Goal: Use online tool/utility: Utilize a website feature to perform a specific function

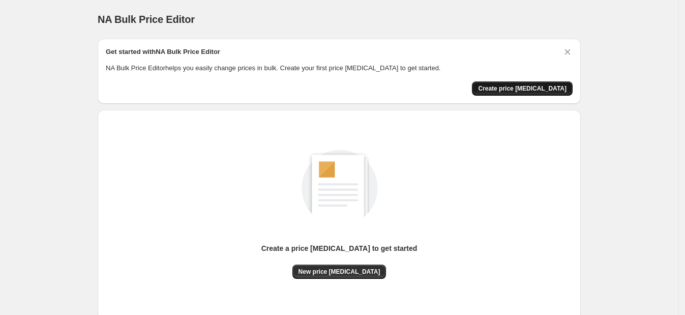
click at [532, 87] on span "Create price [MEDICAL_DATA]" at bounding box center [522, 88] width 89 height 8
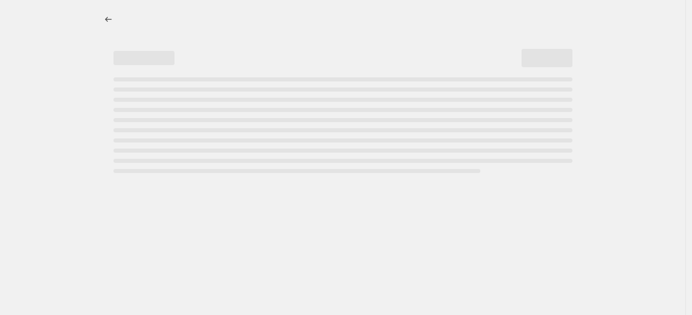
select select "percentage"
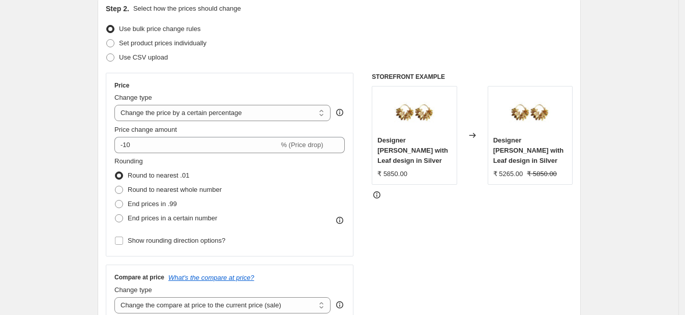
scroll to position [114, 0]
click at [343, 219] on icon at bounding box center [340, 221] width 10 height 10
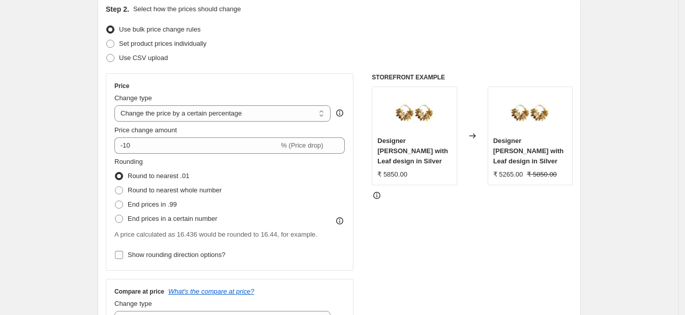
click at [122, 256] on input "Show rounding direction options?" at bounding box center [119, 255] width 8 height 8
checkbox input "true"
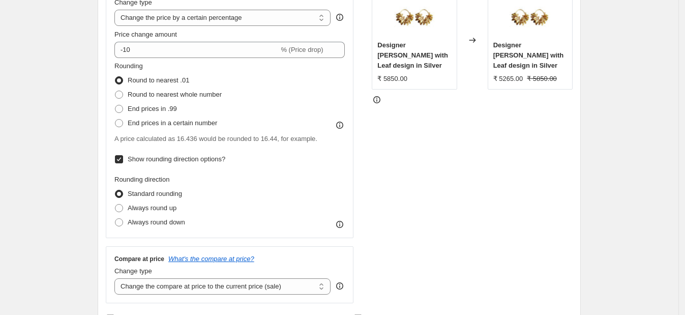
scroll to position [210, 0]
click at [155, 207] on span "Always round up" at bounding box center [152, 208] width 49 height 8
click at [116, 204] on input "Always round up" at bounding box center [115, 204] width 1 height 1
radio input "true"
click at [138, 122] on span "End prices in a certain number" at bounding box center [173, 123] width 90 height 8
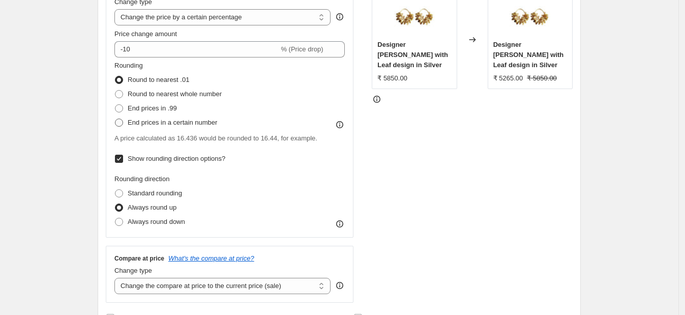
click at [116, 119] on input "End prices in a certain number" at bounding box center [115, 119] width 1 height 1
radio input "true"
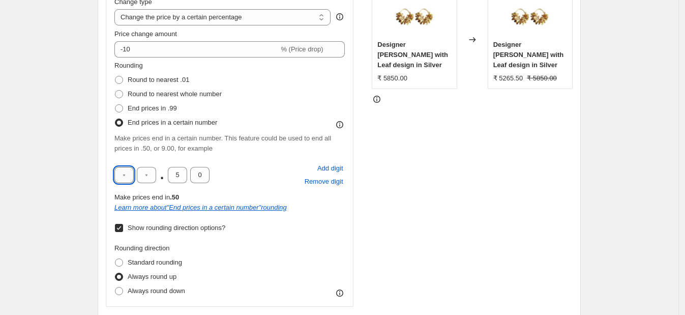
click at [129, 175] on input "text" at bounding box center [123, 175] width 19 height 16
type input "0"
click at [389, 230] on div "STOREFRONT EXAMPLE Designer Balis with Leaf design in Silver ₹ 5850.00 Changed …" at bounding box center [472, 174] width 201 height 395
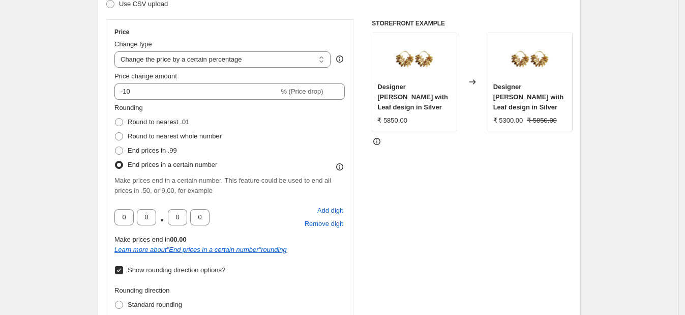
scroll to position [167, 0]
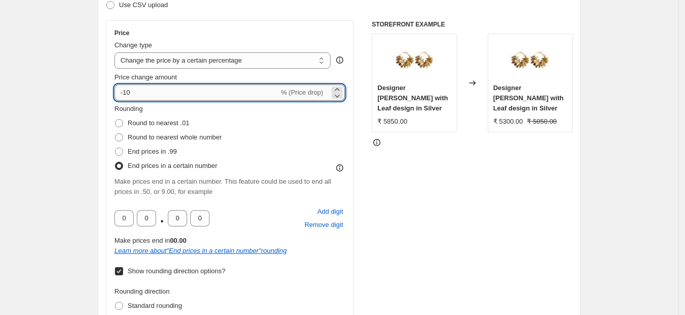
click at [168, 96] on input "-10" at bounding box center [196, 92] width 164 height 16
type input "-1"
type input "5"
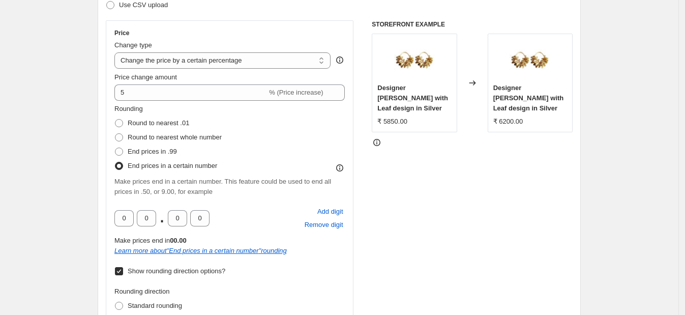
click at [431, 177] on div "STOREFRONT EXAMPLE Designer Balis with Leaf design in Silver ₹ 5850.00 Changed …" at bounding box center [472, 217] width 201 height 395
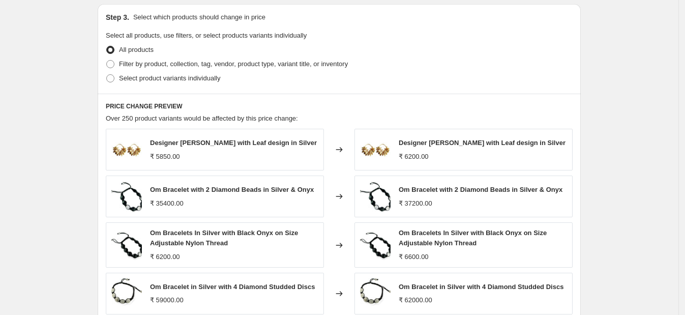
scroll to position [617, 0]
click at [114, 77] on span at bounding box center [110, 78] width 8 height 8
click at [107, 74] on input "Select product variants individually" at bounding box center [106, 74] width 1 height 1
radio input "true"
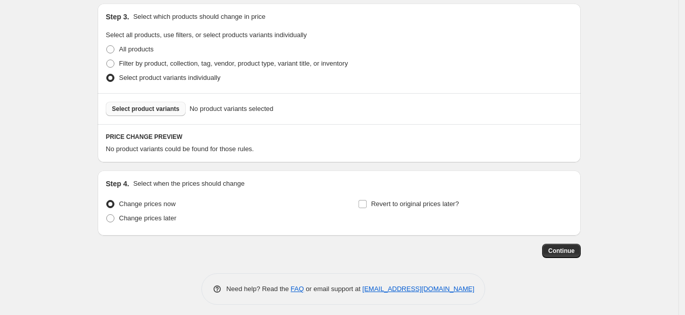
click at [144, 109] on span "Select product variants" at bounding box center [146, 109] width 68 height 8
click at [113, 48] on span at bounding box center [110, 49] width 8 height 8
click at [107, 46] on input "All products" at bounding box center [106, 45] width 1 height 1
radio input "true"
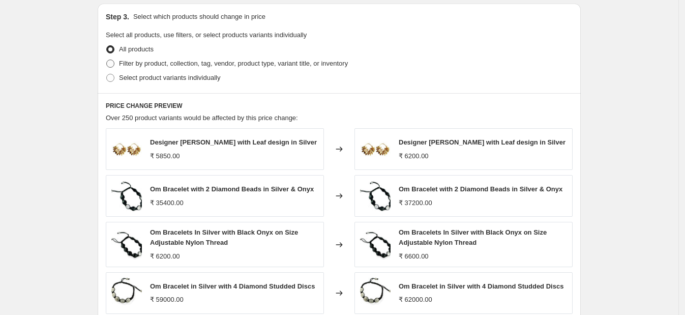
click at [114, 66] on span at bounding box center [110, 64] width 8 height 8
click at [107, 60] on input "Filter by product, collection, tag, vendor, product type, variant title, or inv…" at bounding box center [106, 60] width 1 height 1
radio input "true"
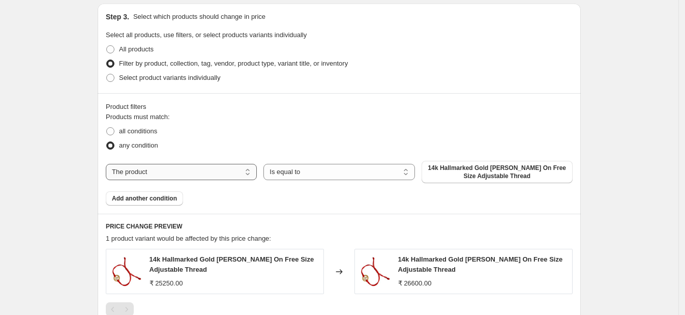
click at [202, 176] on select "The product The product's collection The product's tag The product's vendor The…" at bounding box center [181, 172] width 151 height 16
click at [406, 170] on select "Is equal to Is not equal to" at bounding box center [339, 172] width 151 height 16
click at [113, 49] on span at bounding box center [110, 49] width 8 height 8
click at [107, 46] on input "All products" at bounding box center [106, 45] width 1 height 1
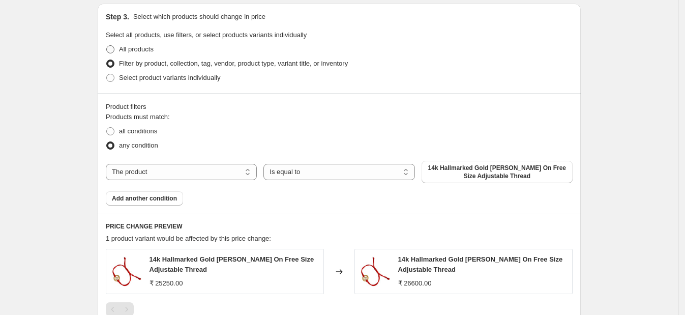
radio input "true"
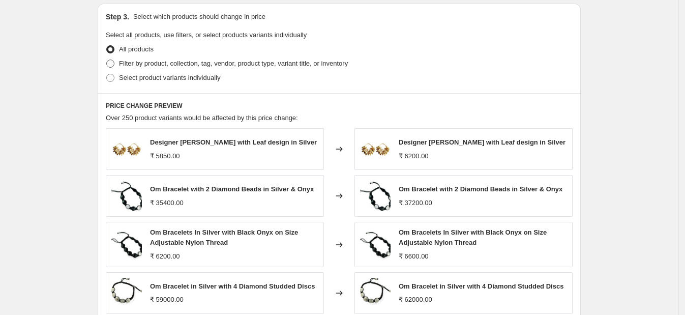
click at [114, 64] on span at bounding box center [110, 64] width 8 height 8
click at [107, 60] on input "Filter by product, collection, tag, vendor, product type, variant title, or inv…" at bounding box center [106, 60] width 1 height 1
radio input "true"
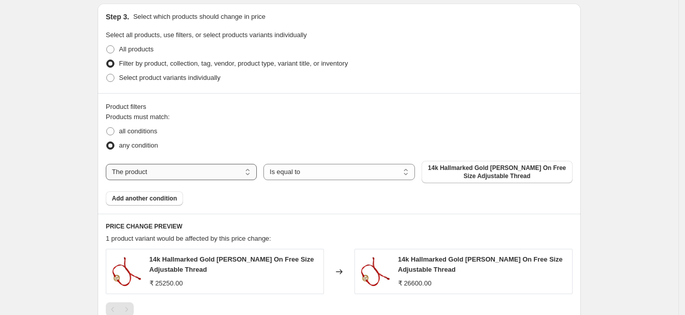
click at [240, 177] on select "The product The product's collection The product's tag The product's vendor The…" at bounding box center [181, 172] width 151 height 16
select select "title"
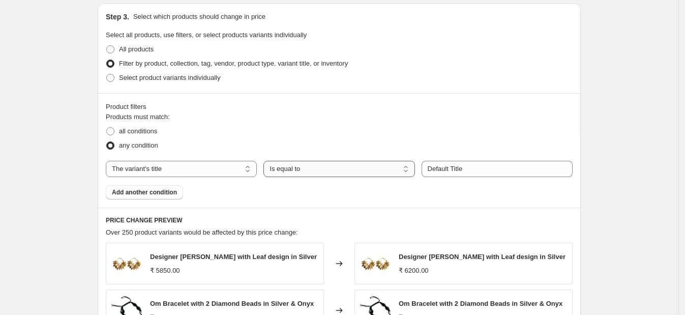
click at [397, 170] on select "Is equal to Is not equal to Contains" at bounding box center [339, 169] width 151 height 16
select select "contains"
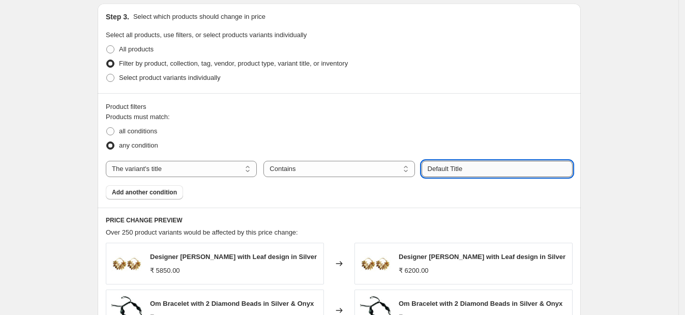
click at [459, 170] on input "Default Title" at bounding box center [497, 169] width 151 height 16
type input "D"
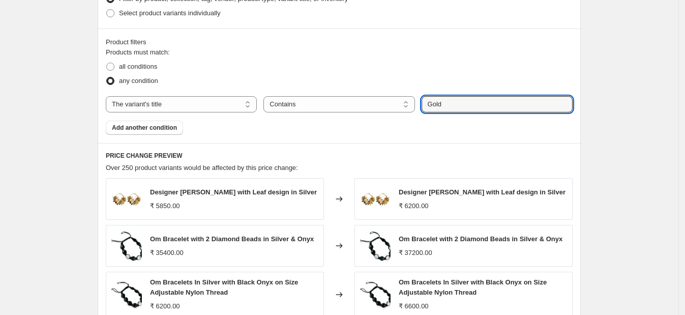
scroll to position [683, 0]
type input "Gold"
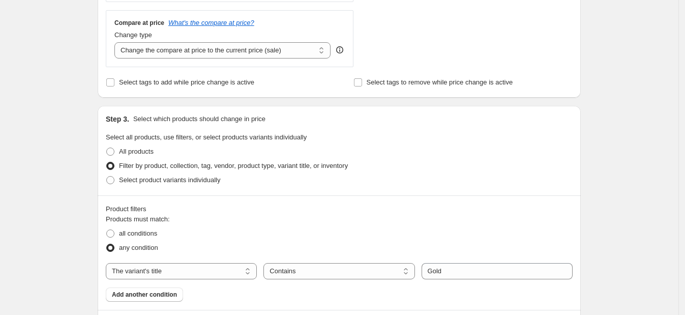
scroll to position [515, 0]
click at [112, 150] on span at bounding box center [110, 151] width 8 height 8
click at [107, 148] on input "All products" at bounding box center [106, 147] width 1 height 1
radio input "true"
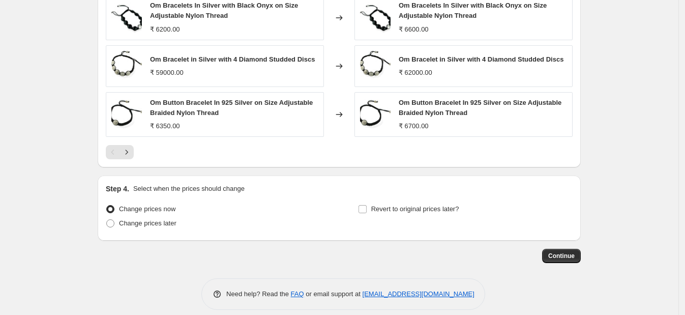
scroll to position [853, 0]
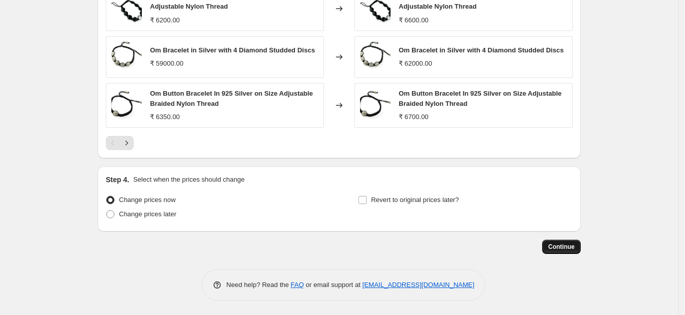
click at [555, 244] on span "Continue" at bounding box center [562, 247] width 26 height 8
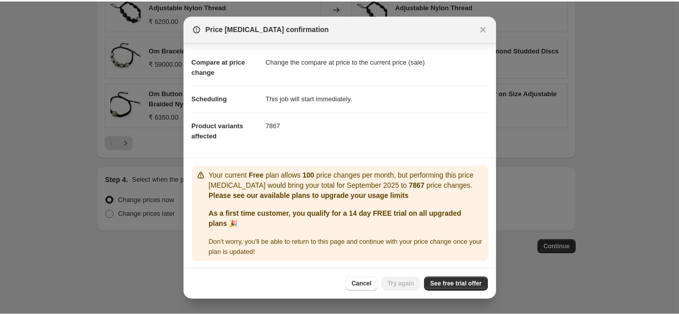
scroll to position [39, 0]
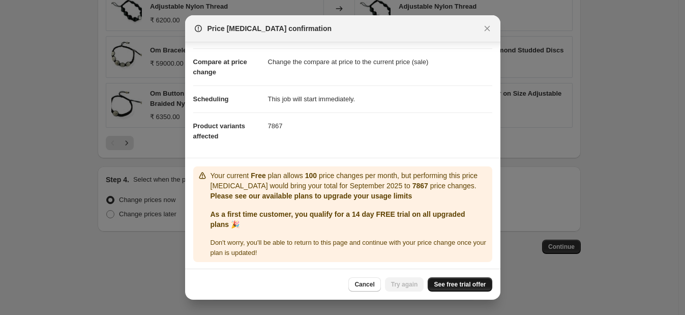
click at [445, 282] on span "See free trial offer" at bounding box center [460, 284] width 52 height 8
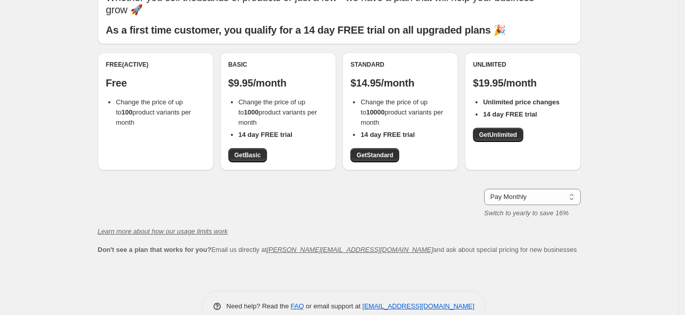
scroll to position [77, 0]
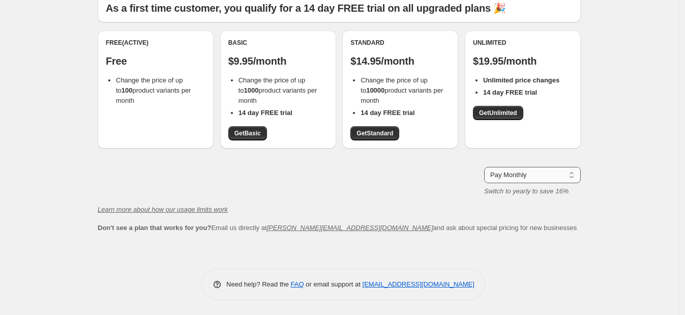
click at [569, 179] on select "Pay Monthly Pay Yearly (Save 16%)" at bounding box center [532, 175] width 97 height 16
click at [508, 107] on link "Get Unlimited" at bounding box center [498, 113] width 50 height 14
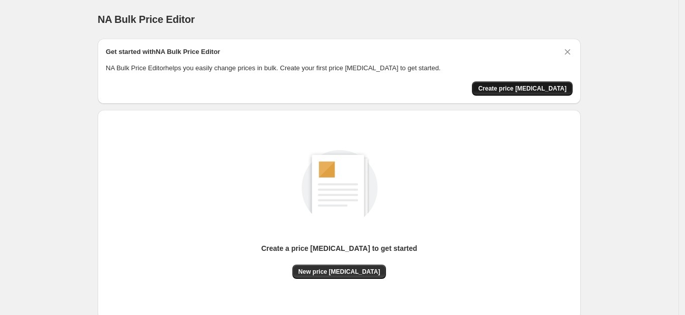
click at [545, 85] on span "Create price [MEDICAL_DATA]" at bounding box center [522, 88] width 89 height 8
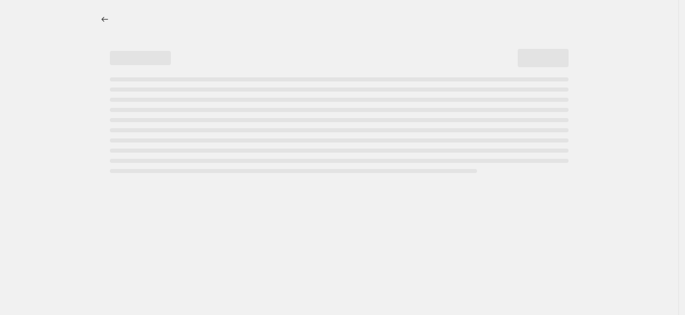
select select "percentage"
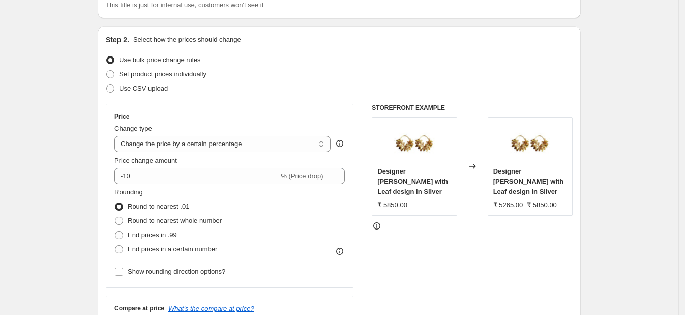
scroll to position [133, 0]
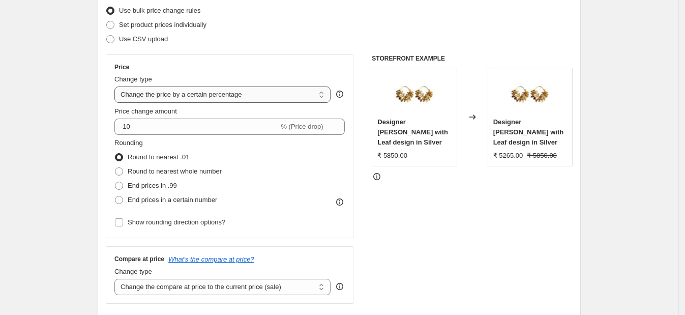
click at [251, 97] on select "Change the price to a certain amount Change the price by a certain amount Chang…" at bounding box center [222, 95] width 216 height 16
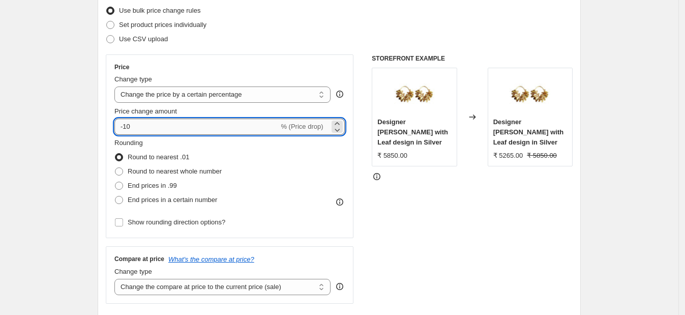
click at [238, 128] on input "-10" at bounding box center [196, 127] width 164 height 16
type input "-1"
type input "6"
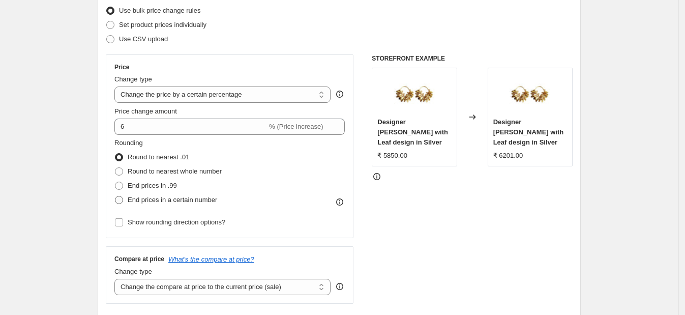
click at [118, 196] on span at bounding box center [119, 200] width 8 height 8
click at [116, 196] on input "End prices in a certain number" at bounding box center [115, 196] width 1 height 1
radio input "true"
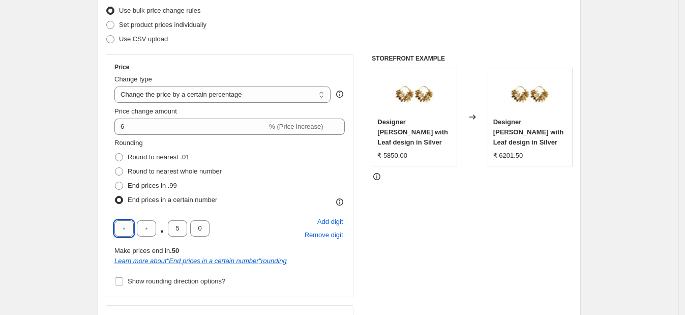
click at [127, 231] on input "text" at bounding box center [123, 228] width 19 height 16
type input "0"
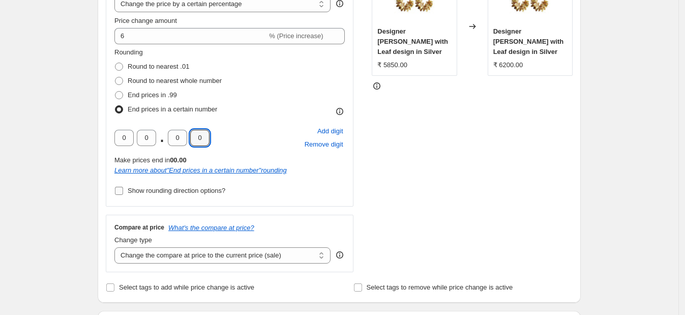
scroll to position [227, 0]
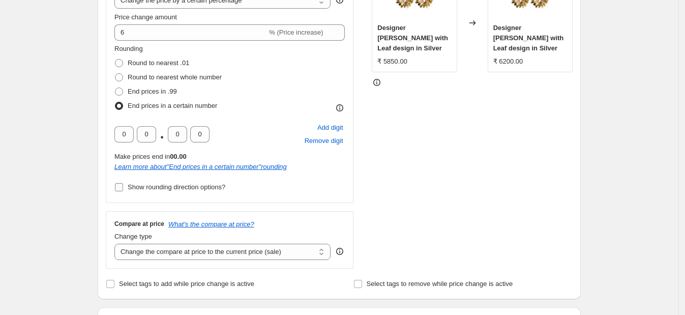
click at [121, 188] on input "Show rounding direction options?" at bounding box center [119, 187] width 8 height 8
checkbox input "true"
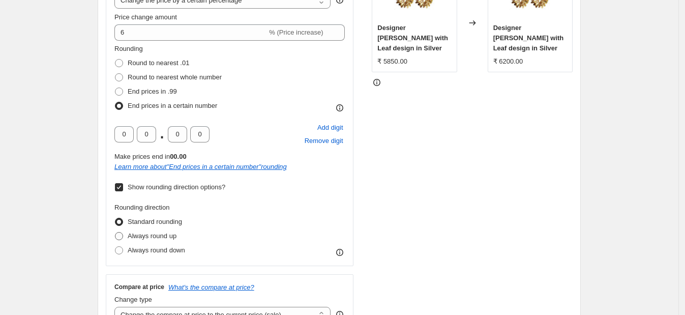
click at [123, 236] on span at bounding box center [119, 236] width 8 height 8
click at [116, 233] on input "Always round up" at bounding box center [115, 232] width 1 height 1
radio input "true"
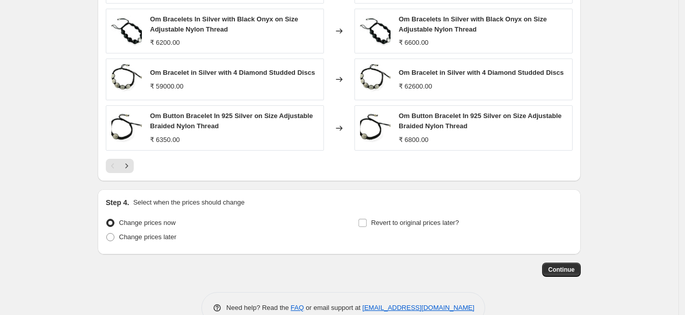
scroll to position [808, 0]
click at [366, 220] on input "Revert to original prices later?" at bounding box center [363, 222] width 8 height 8
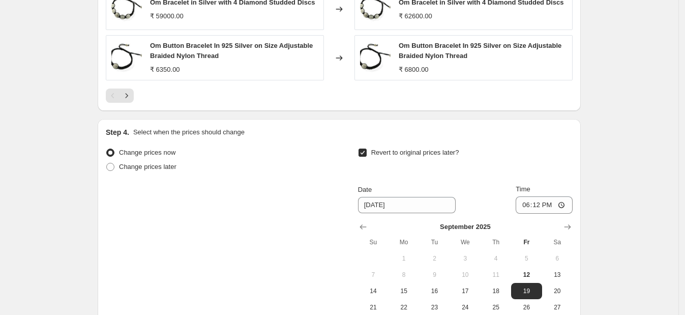
scroll to position [877, 0]
click at [364, 150] on input "Revert to original prices later?" at bounding box center [363, 153] width 8 height 8
checkbox input "false"
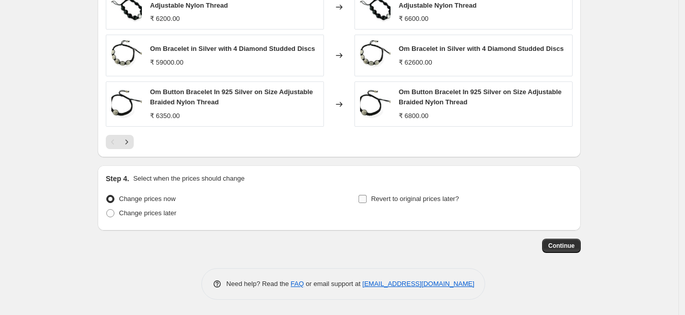
scroll to position [829, 0]
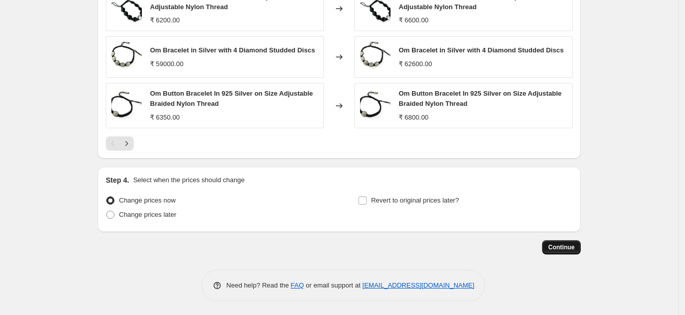
click at [573, 244] on span "Continue" at bounding box center [562, 247] width 26 height 8
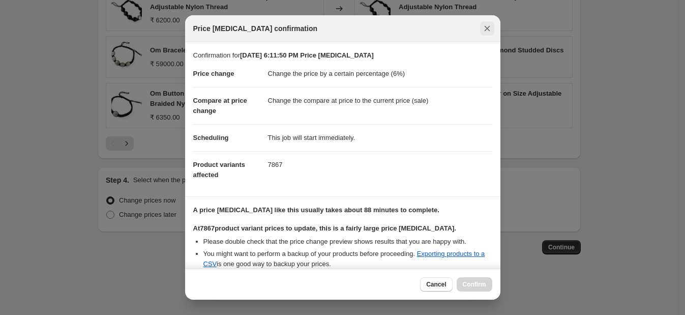
click at [486, 24] on icon "Close" at bounding box center [487, 28] width 10 height 10
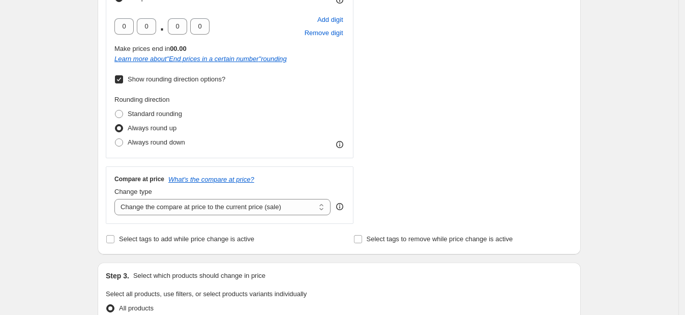
scroll to position [344, 0]
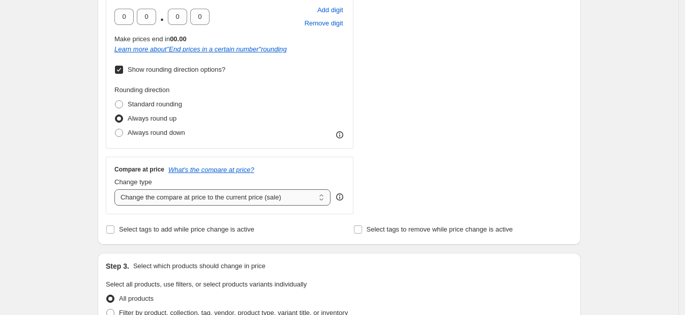
click at [257, 199] on select "Change the compare at price to the current price (sale) Change the compare at p…" at bounding box center [222, 197] width 216 height 16
click at [219, 196] on select "Change the compare at price to the current price (sale) Change the compare at p…" at bounding box center [222, 197] width 216 height 16
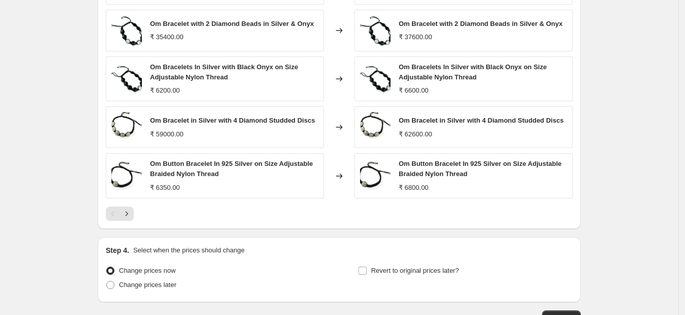
scroll to position [760, 0]
click at [132, 211] on icon "Next" at bounding box center [127, 213] width 10 height 10
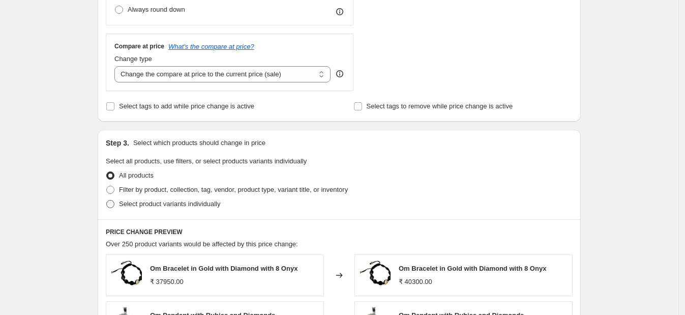
scroll to position [469, 0]
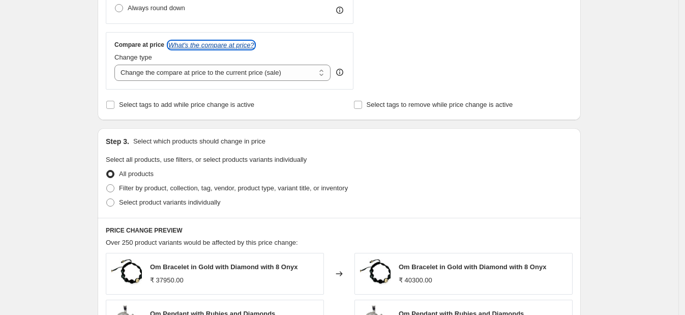
click at [211, 47] on icon "What's the compare at price?" at bounding box center [211, 45] width 86 height 8
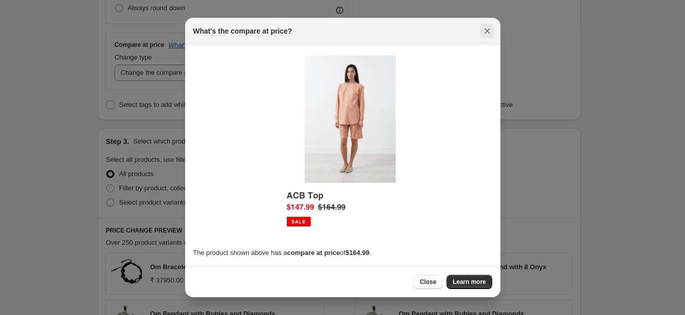
click at [484, 35] on icon "Close" at bounding box center [487, 31] width 10 height 10
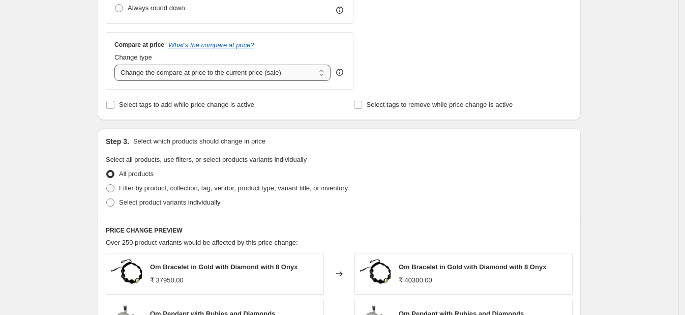
click at [210, 74] on select "Change the compare at price to the current price (sale) Change the compare at p…" at bounding box center [222, 73] width 216 height 16
select select "remove"
click at [118, 65] on select "Change the compare at price to the current price (sale) Change the compare at p…" at bounding box center [222, 73] width 216 height 16
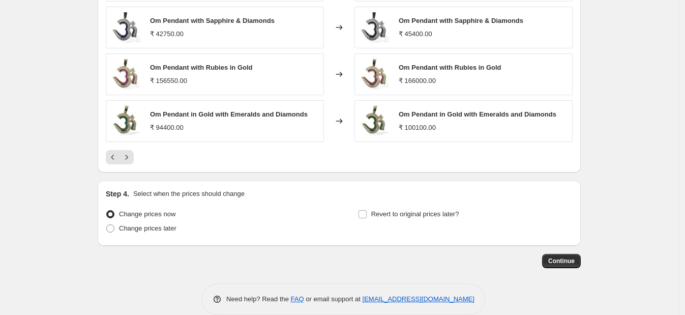
scroll to position [808, 0]
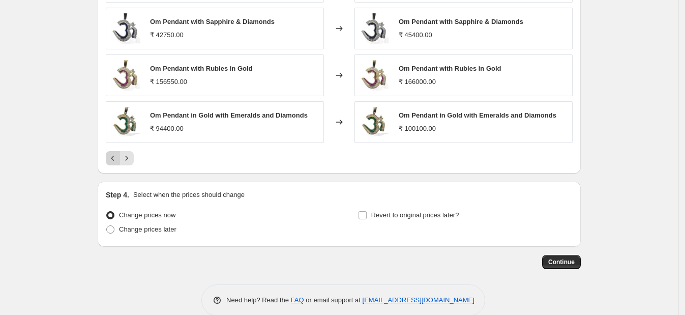
click at [116, 158] on icon "Previous" at bounding box center [113, 158] width 10 height 10
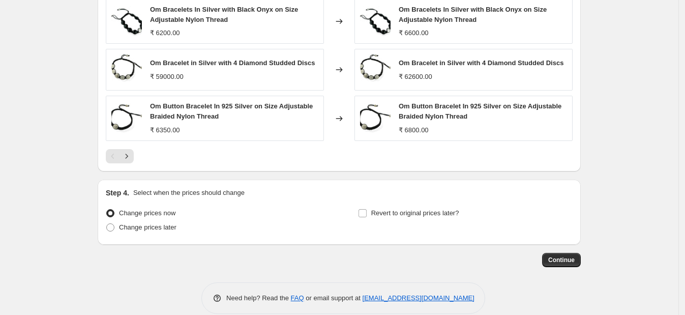
scroll to position [829, 0]
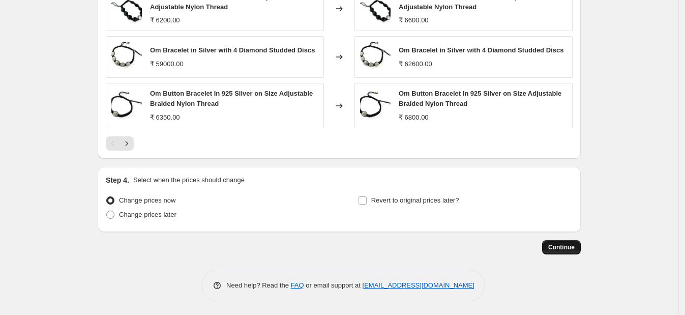
click at [570, 247] on span "Continue" at bounding box center [562, 247] width 26 height 8
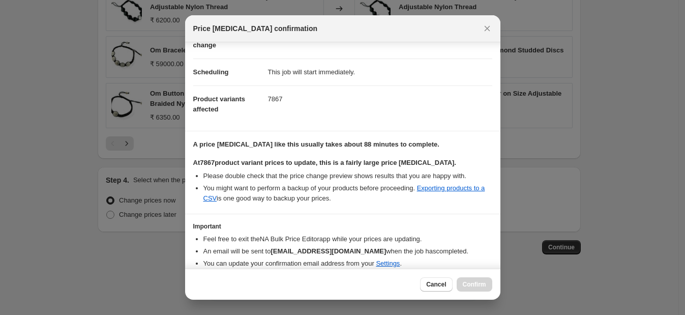
scroll to position [105, 0]
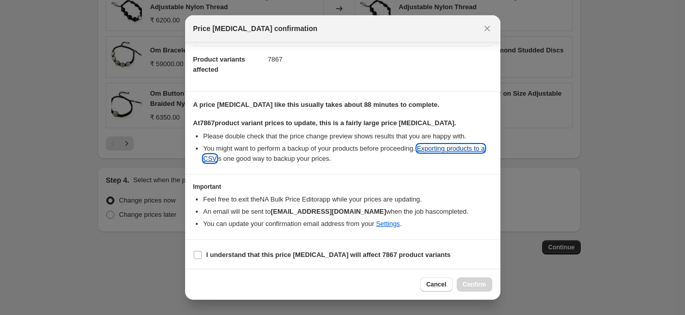
click at [441, 147] on link "Exporting products to a CSV" at bounding box center [345, 154] width 282 height 18
click at [199, 254] on input "I understand that this price [MEDICAL_DATA] will affect 7867 product variants" at bounding box center [198, 255] width 8 height 8
checkbox input "true"
click at [479, 280] on span "Confirm" at bounding box center [474, 284] width 23 height 8
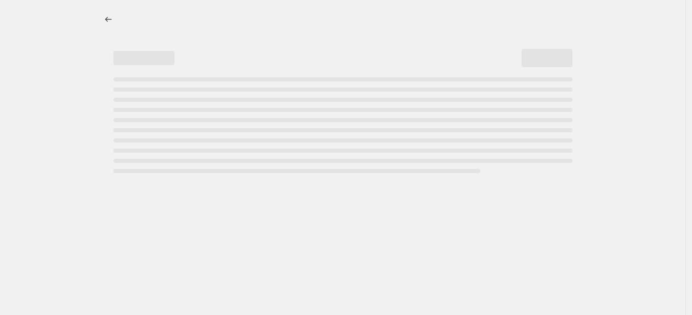
select select "percentage"
select select "remove"
